Goal: Task Accomplishment & Management: Use online tool/utility

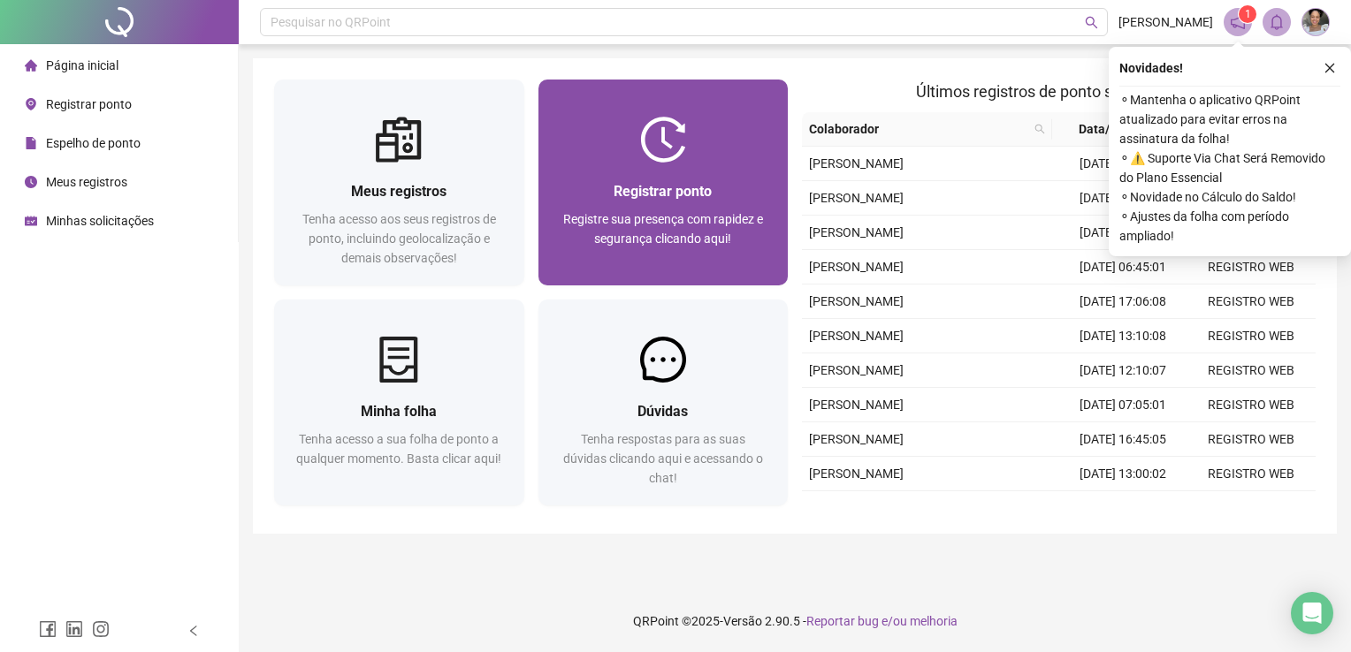
click at [685, 187] on span "Registrar ponto" at bounding box center [663, 191] width 98 height 17
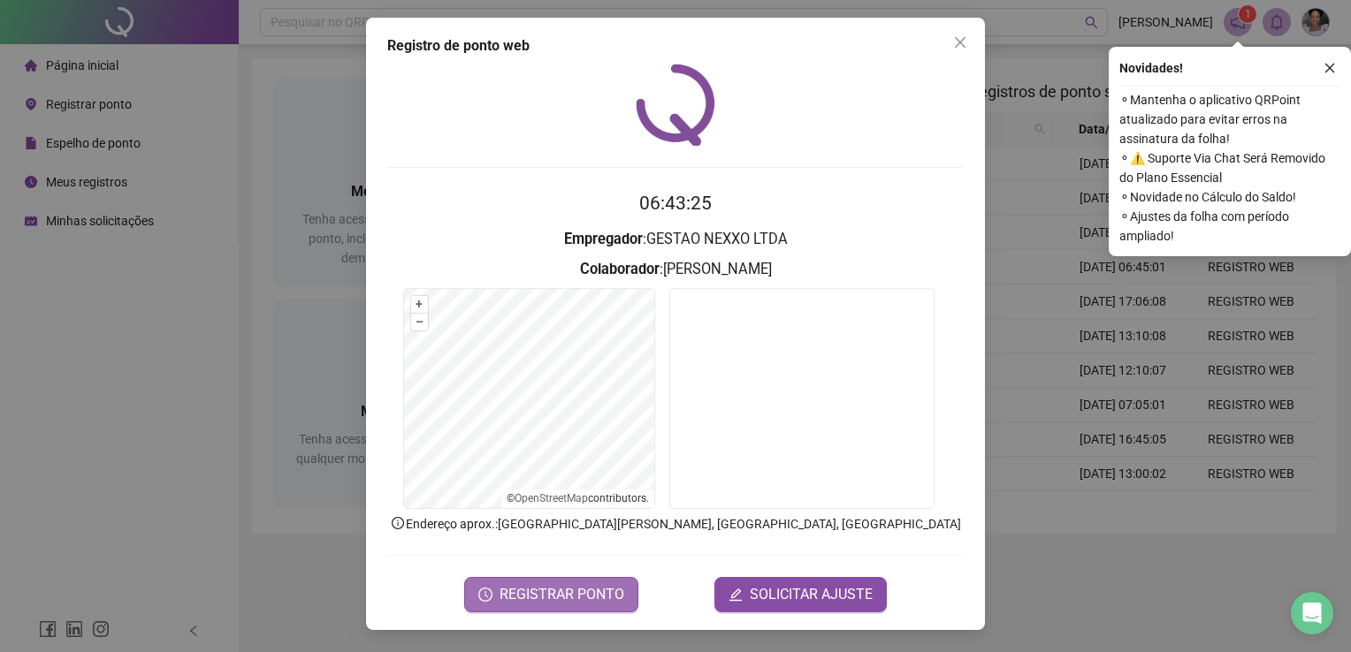
click at [576, 597] on span "REGISTRAR PONTO" at bounding box center [561, 594] width 125 height 21
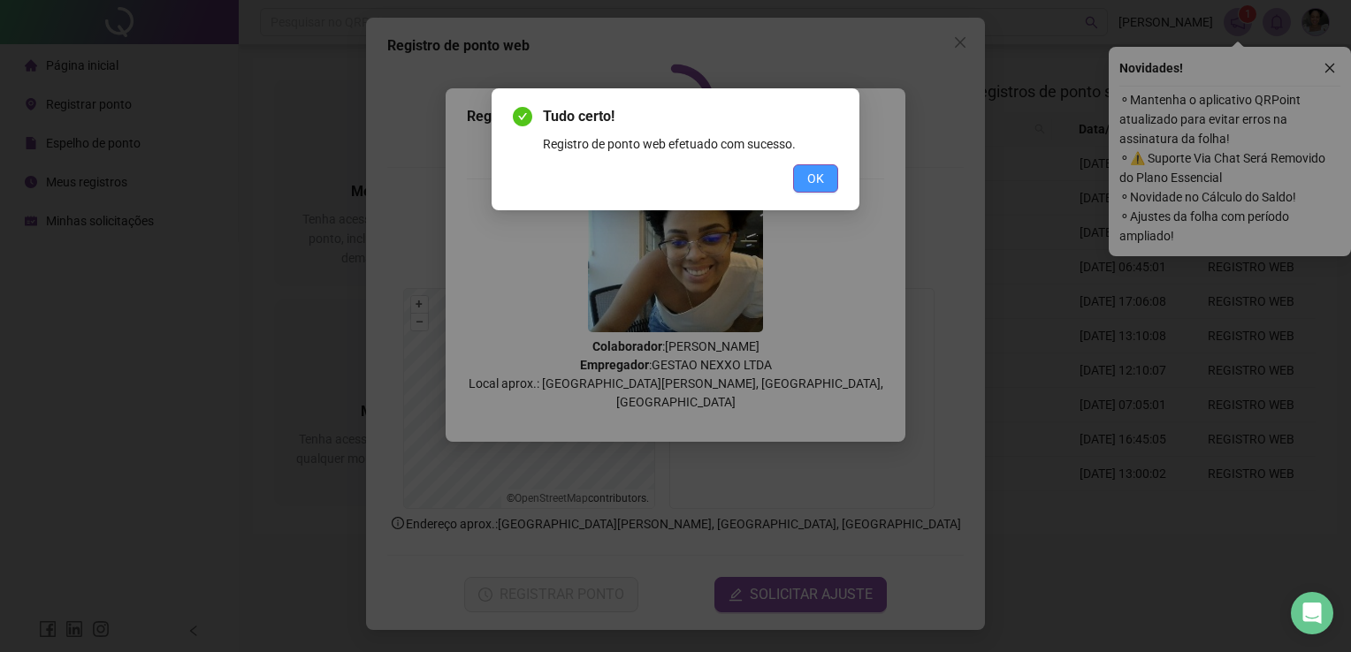
drag, startPoint x: 818, startPoint y: 179, endPoint x: 1115, endPoint y: 16, distance: 339.1
click at [820, 179] on span "OK" at bounding box center [815, 178] width 17 height 19
